Goal: Task Accomplishment & Management: Manage account settings

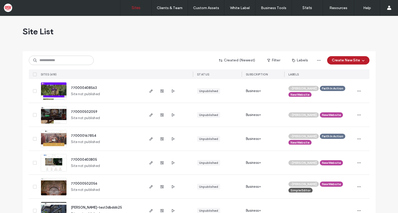
click at [348, 61] on button "Create New Site" at bounding box center [348, 60] width 42 height 8
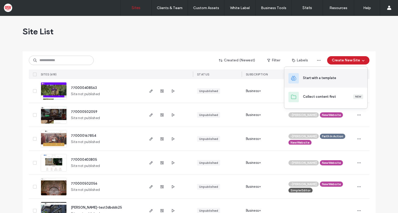
click at [323, 77] on div "Start with a template" at bounding box center [319, 77] width 33 height 5
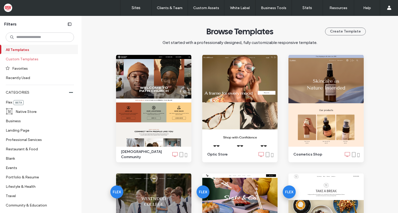
click at [23, 59] on label "Custom Templates" at bounding box center [38, 58] width 64 height 9
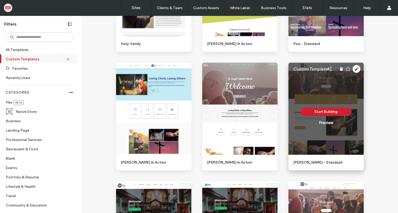
scroll to position [104, 0]
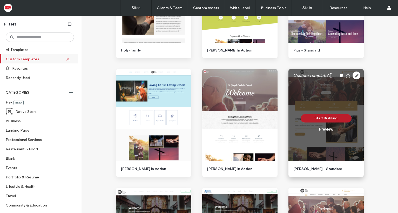
click at [329, 117] on button "Start Building" at bounding box center [326, 118] width 51 height 8
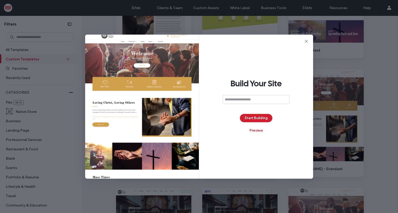
click at [249, 100] on input at bounding box center [256, 99] width 67 height 9
drag, startPoint x: 247, startPoint y: 99, endPoint x: 222, endPoint y: 99, distance: 24.7
click at [222, 99] on div "**********" at bounding box center [256, 107] width 114 height 144
type input "**********"
click at [264, 120] on button "Start Building" at bounding box center [256, 118] width 32 height 8
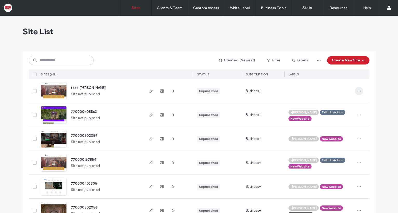
click at [358, 91] on use "button" at bounding box center [359, 90] width 3 height 1
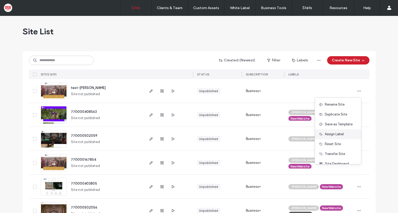
click at [334, 135] on span "Assign Label" at bounding box center [334, 133] width 19 height 5
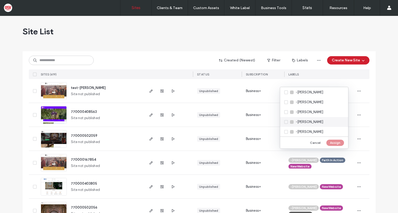
scroll to position [52, 0]
click at [302, 112] on span "-[PERSON_NAME]" at bounding box center [310, 111] width 28 height 5
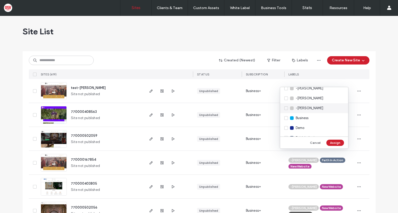
scroll to position [104, 0]
click at [287, 120] on div "Faith In Action" at bounding box center [314, 119] width 68 height 10
click at [286, 120] on div "Faith In Action" at bounding box center [314, 119] width 68 height 10
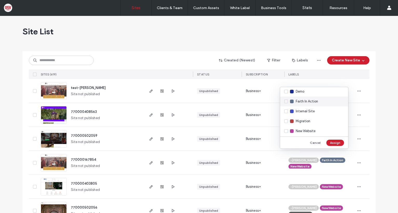
scroll to position [130, 0]
click at [304, 122] on span "New Website" at bounding box center [306, 122] width 20 height 5
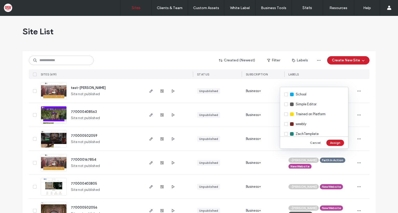
scroll to position [202, 0]
click at [307, 109] on span "Trained on Platform" at bounding box center [311, 109] width 30 height 5
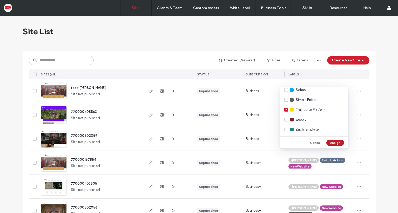
click at [339, 142] on button "Assign" at bounding box center [336, 143] width 18 height 6
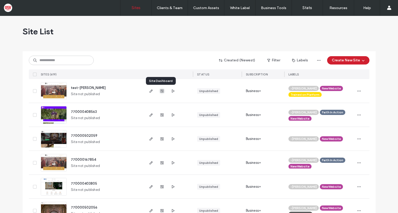
click at [161, 91] on use "button" at bounding box center [162, 90] width 3 height 3
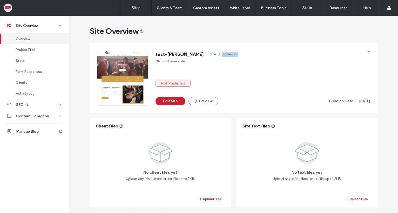
drag, startPoint x: 197, startPoint y: 54, endPoint x: 213, endPoint y: 56, distance: 16.8
click at [213, 56] on div "test-dalton Site ID: 724eea24" at bounding box center [263, 55] width 215 height 8
click at [255, 79] on div "test-dalton Site ID: 724eea24 URL not available Not Published Edit Site Preview…" at bounding box center [263, 78] width 215 height 55
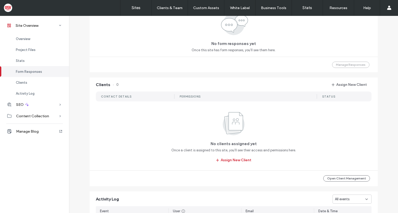
scroll to position [364, 0]
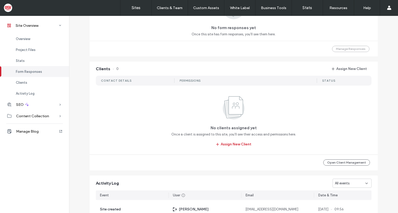
scroll to position [390, 0]
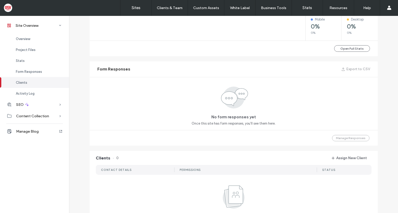
scroll to position [286, 0]
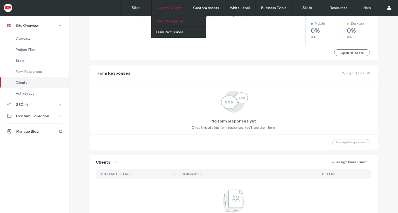
click at [170, 20] on label "Client Management" at bounding box center [171, 21] width 30 height 4
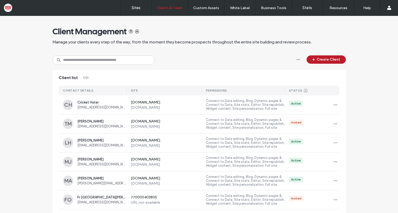
click at [329, 60] on button "Create Client" at bounding box center [326, 59] width 39 height 8
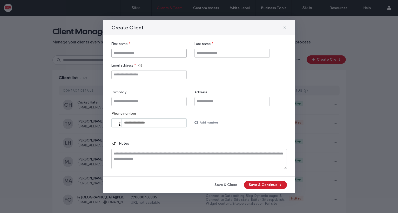
click at [131, 53] on input "First name" at bounding box center [148, 53] width 75 height 9
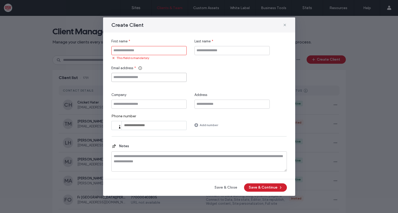
click at [126, 74] on input "Email address" at bounding box center [148, 77] width 75 height 9
click at [164, 77] on input "Email address" at bounding box center [148, 77] width 75 height 9
click at [139, 49] on input "First name" at bounding box center [148, 50] width 75 height 9
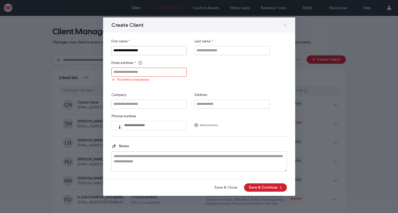
type input "**********"
click at [285, 24] on icon at bounding box center [285, 25] width 4 height 4
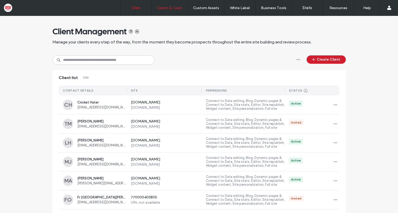
click at [135, 10] on label "Sites" at bounding box center [136, 7] width 9 height 5
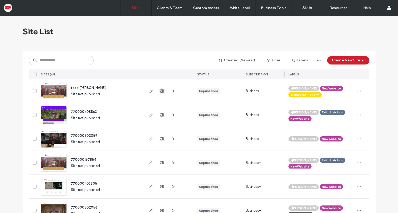
click at [161, 91] on use "button" at bounding box center [162, 90] width 3 height 3
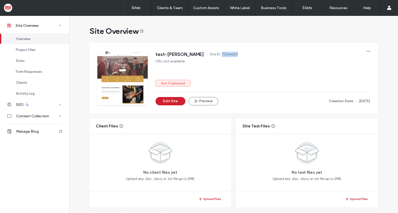
drag, startPoint x: 197, startPoint y: 55, endPoint x: 212, endPoint y: 55, distance: 14.8
click at [212, 55] on div "test-dalton Site ID: 724eea24" at bounding box center [263, 55] width 215 height 8
copy span "724eea24"
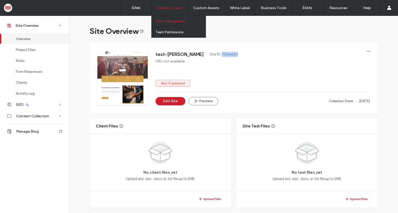
click at [165, 20] on label "Client Management" at bounding box center [171, 21] width 30 height 4
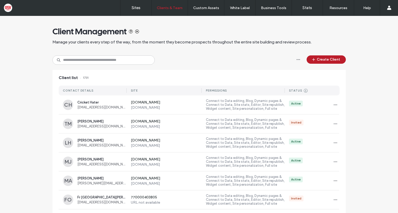
click at [327, 62] on button "Create Client" at bounding box center [326, 59] width 39 height 8
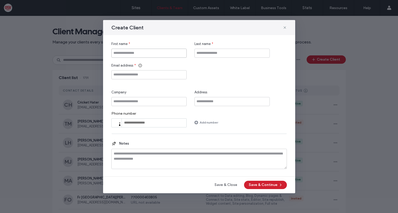
click at [130, 54] on input "First name" at bounding box center [148, 53] width 75 height 9
type input "******"
click at [123, 75] on input "Email address" at bounding box center [148, 74] width 75 height 9
type input "**********"
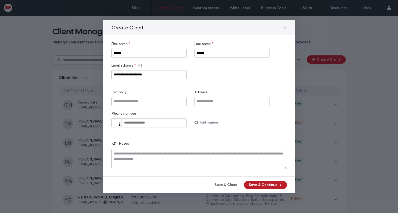
click at [271, 186] on button "Save & Continue" at bounding box center [265, 185] width 43 height 8
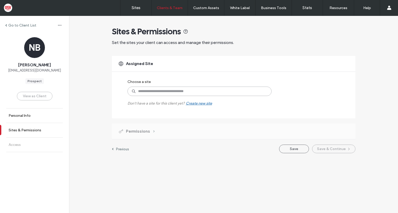
click at [152, 91] on input at bounding box center [200, 91] width 144 height 9
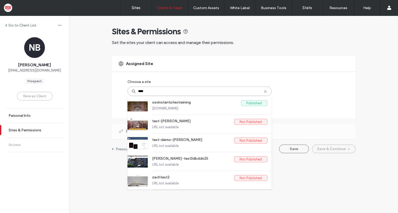
click at [149, 91] on input "****" at bounding box center [200, 91] width 144 height 9
paste input "****"
type input "********"
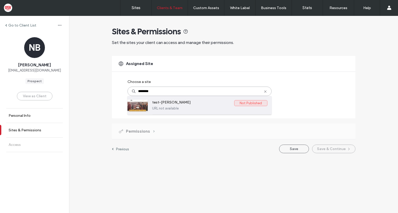
click at [183, 104] on label "test-[PERSON_NAME]" at bounding box center [193, 103] width 82 height 6
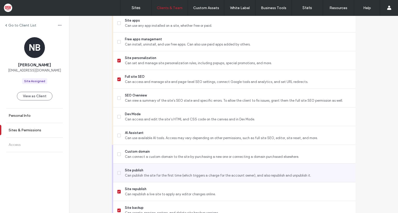
scroll to position [422, 0]
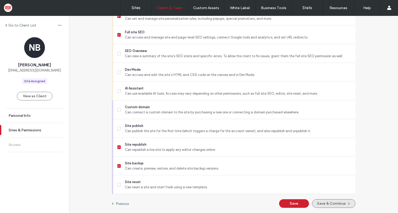
click at [333, 204] on button "Save & Continue" at bounding box center [333, 203] width 43 height 9
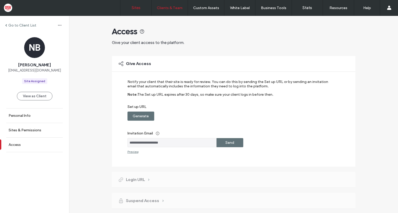
click at [134, 7] on label "Sites" at bounding box center [136, 7] width 9 height 5
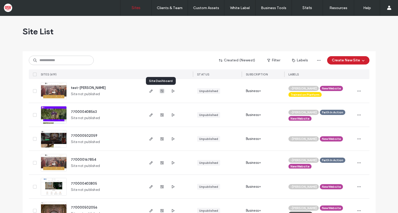
click at [161, 91] on use "button" at bounding box center [162, 90] width 3 height 3
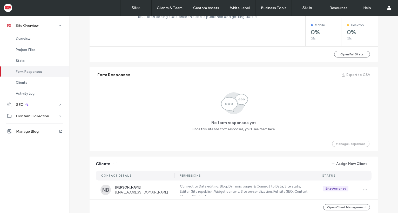
scroll to position [364, 0]
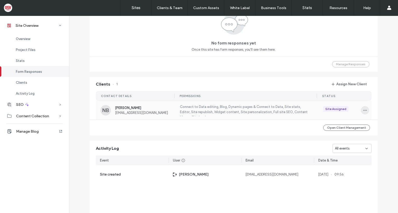
click at [363, 109] on icon "button" at bounding box center [365, 110] width 4 height 4
click at [377, 108] on div "Clients 1 Assign New Client CONTACT DETAILS PERMISSIONS STATUS NB Nathan Benson…" at bounding box center [234, 106] width 294 height 64
click at [366, 111] on span "button" at bounding box center [365, 110] width 8 height 8
click at [347, 144] on span "View as Client" at bounding box center [343, 143] width 22 height 5
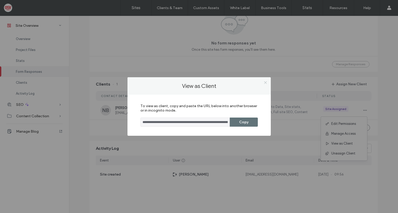
click at [266, 82] on icon at bounding box center [266, 83] width 4 height 4
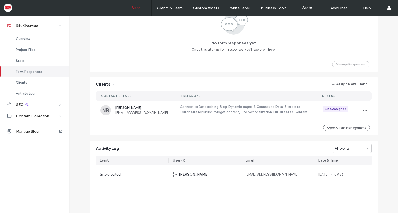
click at [138, 8] on label "Sites" at bounding box center [136, 7] width 9 height 5
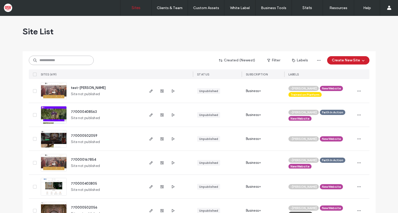
click at [69, 61] on input at bounding box center [61, 60] width 65 height 9
paste input "********"
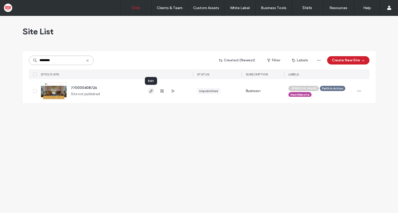
type input "********"
click at [151, 91] on use "button" at bounding box center [150, 90] width 3 height 3
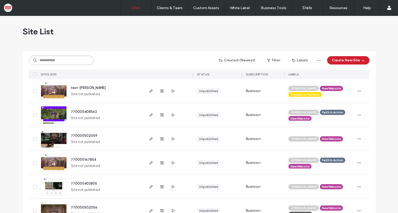
click at [67, 63] on input at bounding box center [61, 60] width 65 height 9
paste input "********"
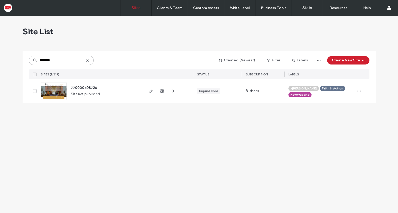
type input "********"
click at [360, 91] on icon "button" at bounding box center [359, 91] width 4 height 4
click at [338, 157] on span "Delete Site" at bounding box center [335, 156] width 17 height 5
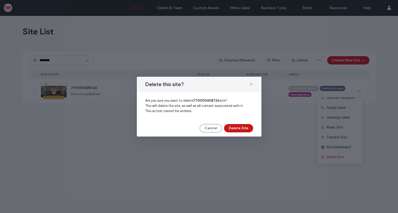
click at [244, 128] on button "Delete Site" at bounding box center [238, 128] width 29 height 8
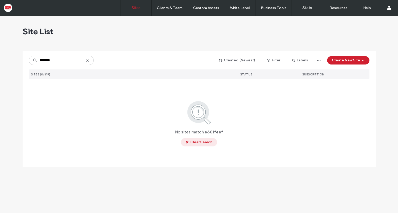
click at [188, 142] on icon "button" at bounding box center [187, 142] width 4 height 4
